Goal: Transaction & Acquisition: Purchase product/service

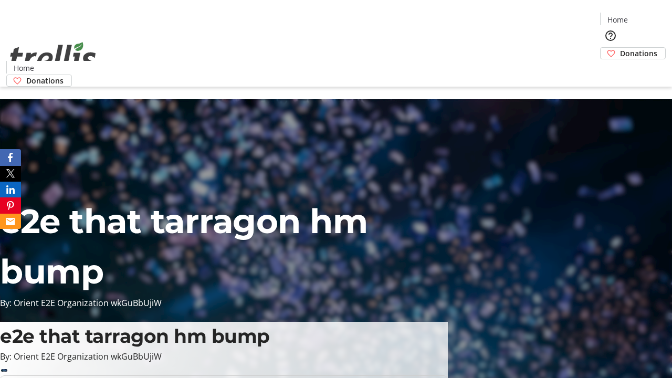
click at [620, 48] on span "Donations" at bounding box center [638, 53] width 37 height 11
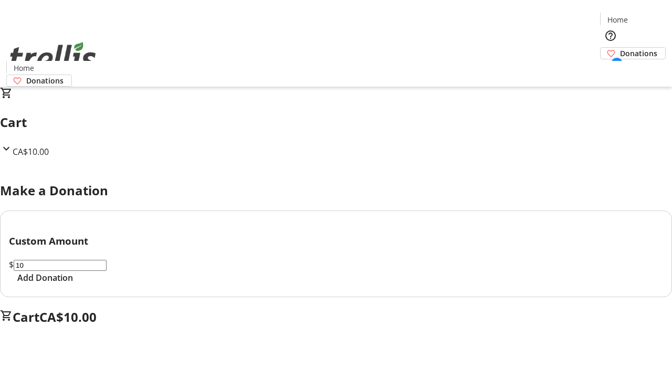
select select "CA"
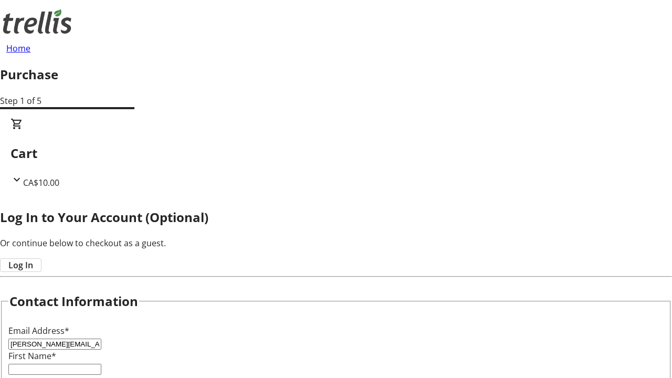
type input "[PERSON_NAME][EMAIL_ADDRESS][DOMAIN_NAME]"
type input "[PERSON_NAME]"
type input "Ledner"
type input "[STREET_ADDRESS][PERSON_NAME]"
type input "Kelowna"
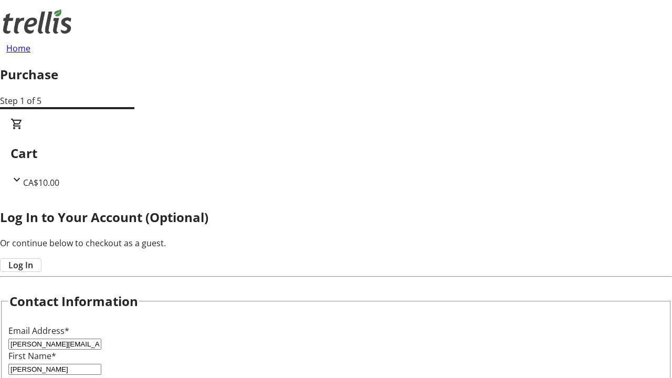
select select "BC"
type input "Kelowna"
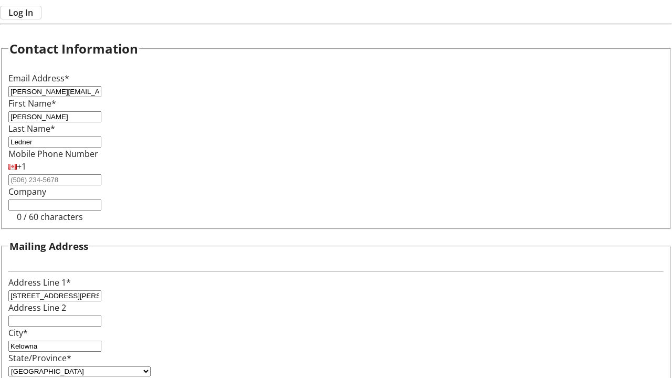
type input "V1Y 0C2"
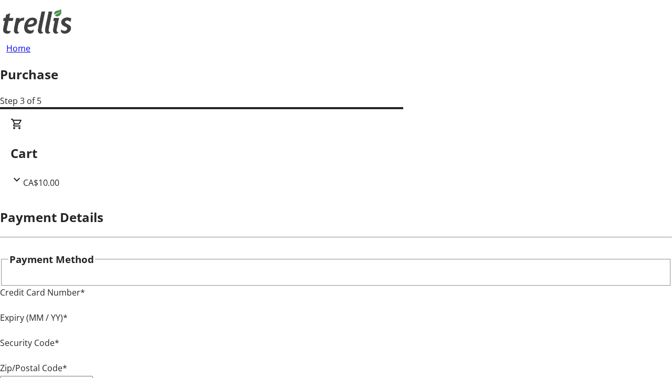
type input "V1Y 0C2"
